Goal: Information Seeking & Learning: Learn about a topic

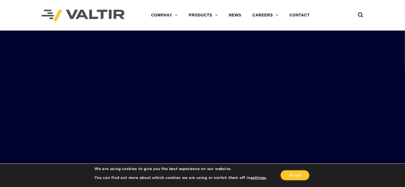
click at [305, 16] on link "CONTACT" at bounding box center [299, 15] width 31 height 11
click at [297, 174] on button "Accept" at bounding box center [295, 175] width 29 height 10
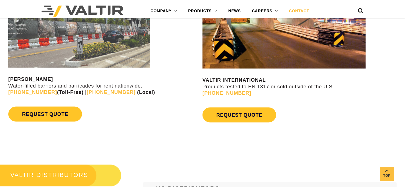
scroll to position [400, 0]
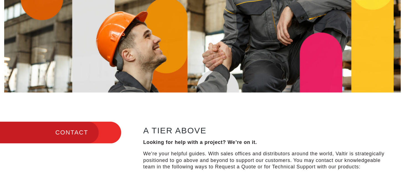
scroll to position [0, 0]
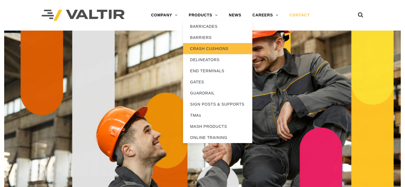
click at [207, 49] on link "CRASH CUSHIONS" at bounding box center [217, 48] width 69 height 11
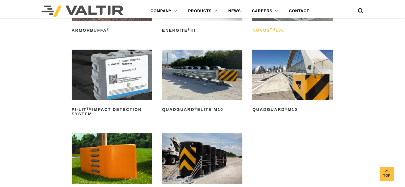
scroll to position [111, 0]
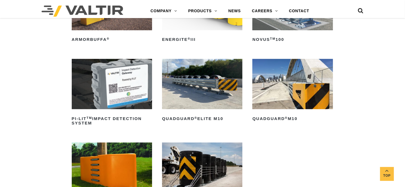
click at [286, 87] on img at bounding box center [293, 84] width 80 height 50
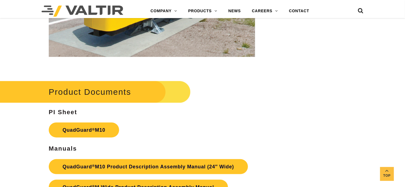
scroll to position [1608, 0]
